Goal: Transaction & Acquisition: Purchase product/service

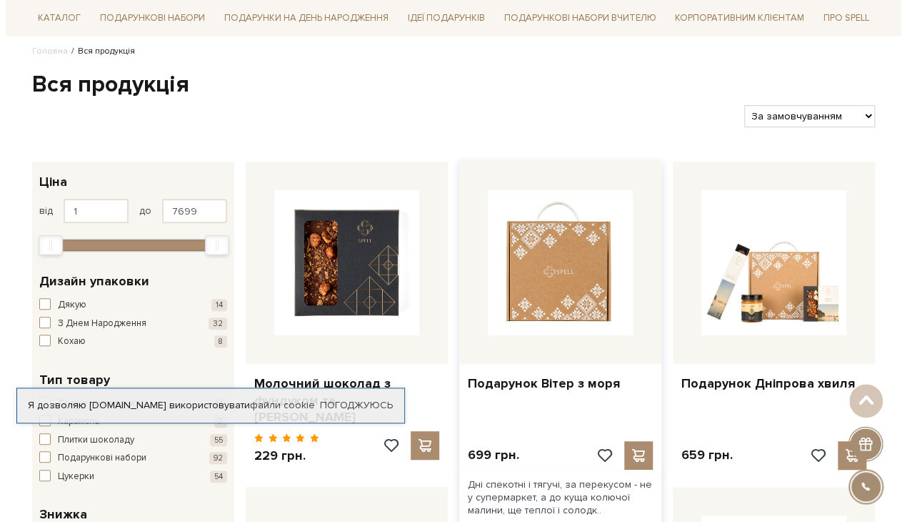
scroll to position [151, 0]
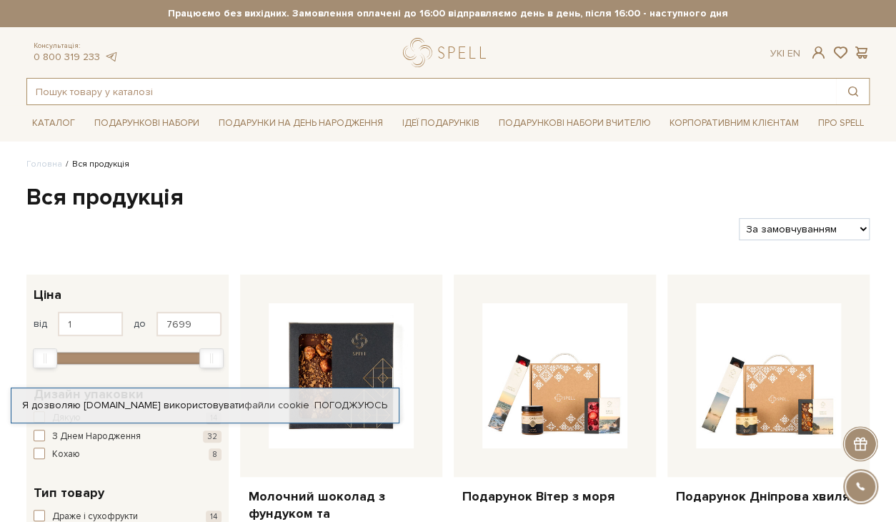
click at [153, 93] on input "text" at bounding box center [431, 92] width 809 height 26
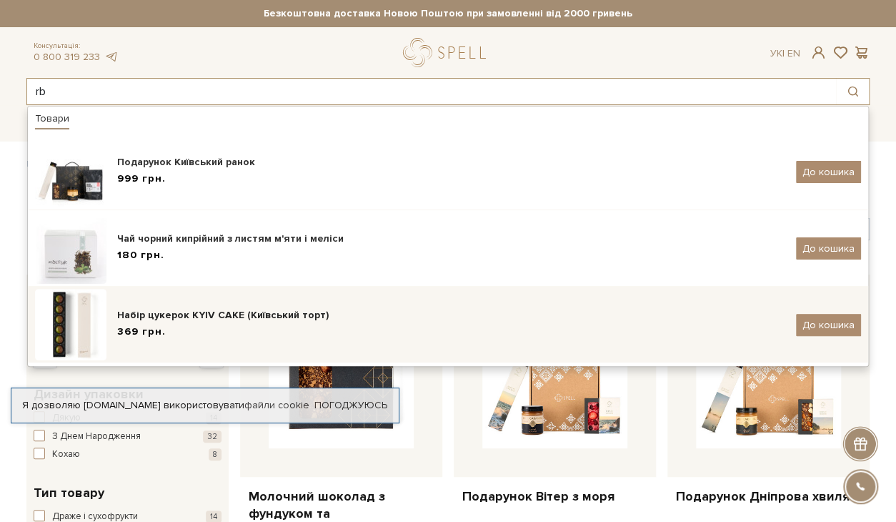
type input "rb"
click at [185, 313] on div "Набір цукерок KYIV CAKE (Київський торт)" at bounding box center [451, 315] width 668 height 14
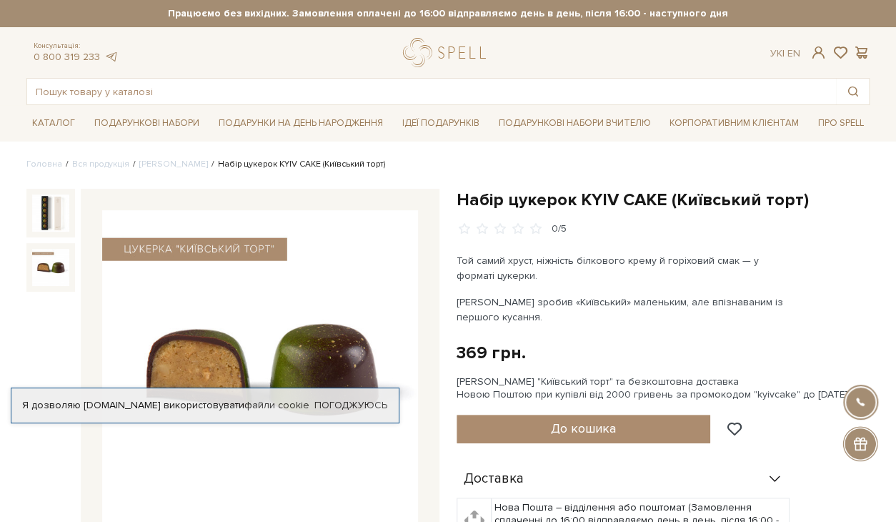
click at [47, 266] on img at bounding box center [50, 267] width 37 height 37
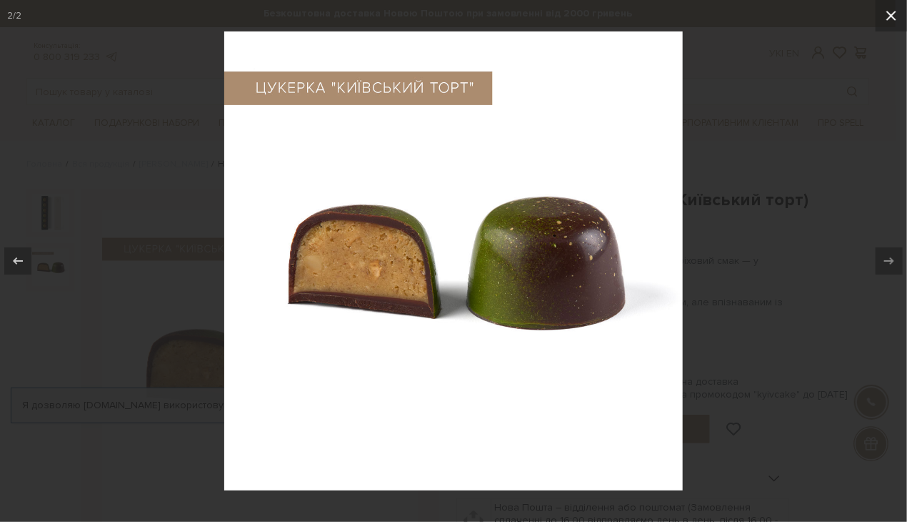
click at [895, 16] on icon at bounding box center [891, 15] width 17 height 17
